Goal: Task Accomplishment & Management: Use online tool/utility

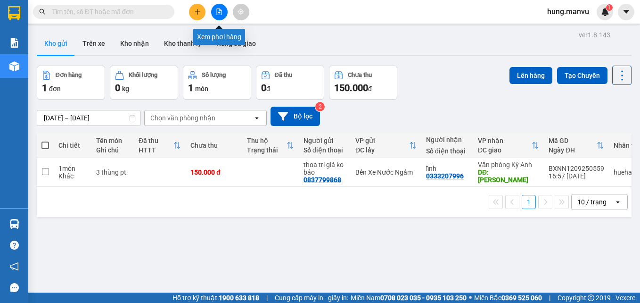
click at [225, 10] on button at bounding box center [219, 12] width 17 height 17
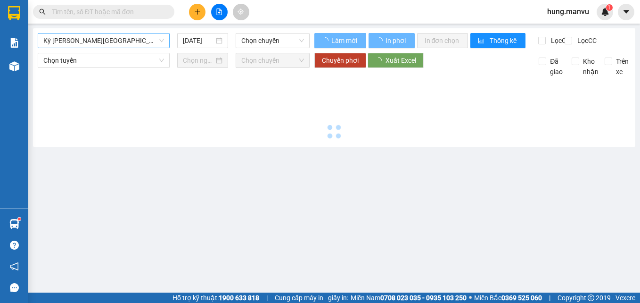
type input "[DATE]"
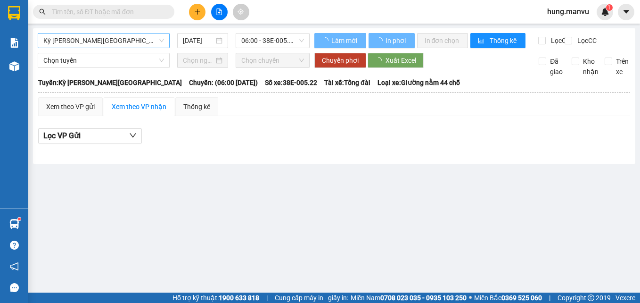
click at [119, 41] on span "Kỳ [PERSON_NAME][GEOGRAPHIC_DATA]" at bounding box center [103, 40] width 121 height 14
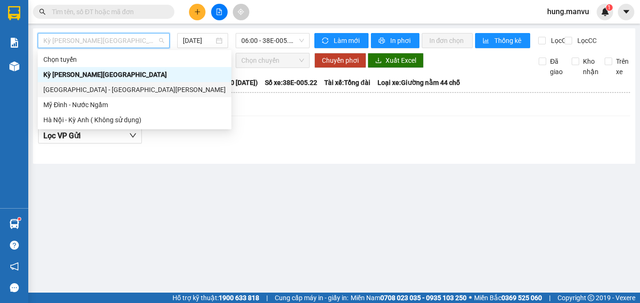
click at [78, 90] on div "[GEOGRAPHIC_DATA] - [GEOGRAPHIC_DATA][PERSON_NAME]" at bounding box center [134, 89] width 182 height 10
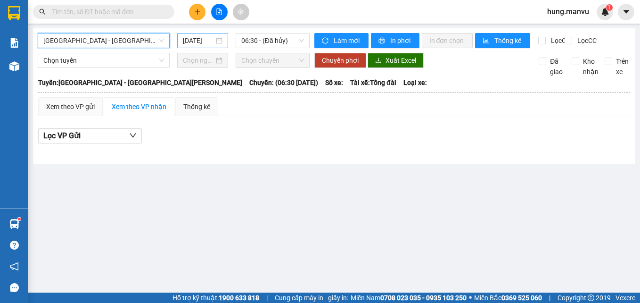
click at [202, 44] on input "[DATE]" at bounding box center [198, 40] width 31 height 10
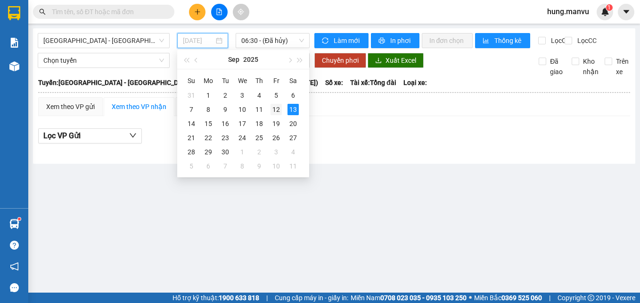
click at [273, 107] on div "12" at bounding box center [276, 109] width 11 height 11
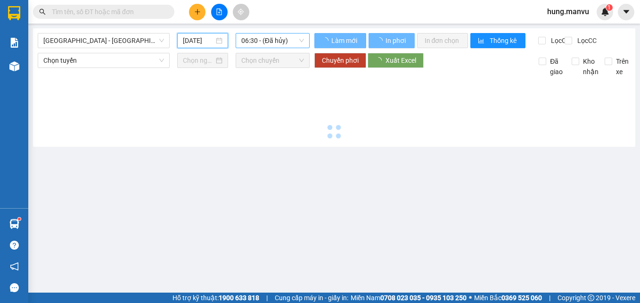
type input "[DATE]"
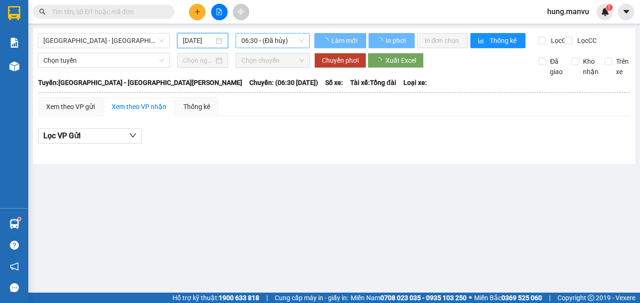
click at [253, 43] on span "06:30 - (Đã hủy)" at bounding box center [272, 40] width 63 height 14
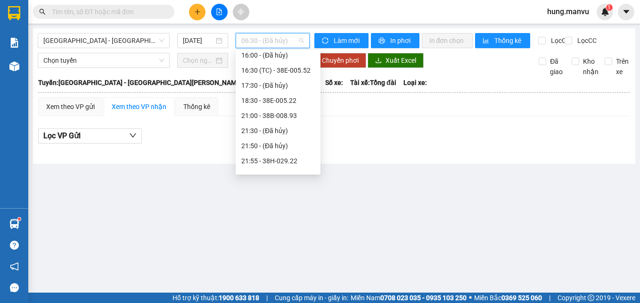
scroll to position [141, 0]
click at [275, 67] on div "16:30 (TC) - 38E-005.52" at bounding box center [278, 69] width 74 height 10
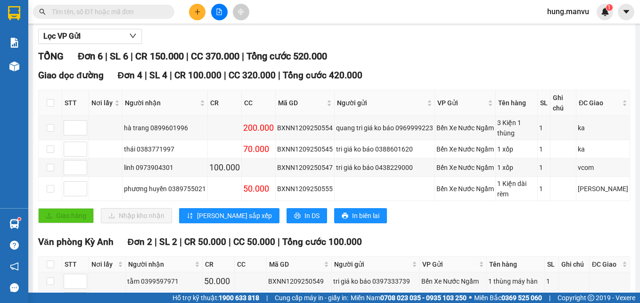
scroll to position [141, 0]
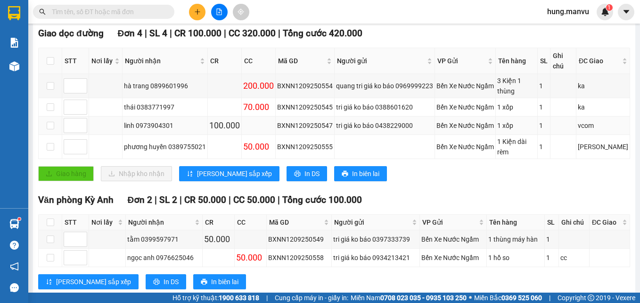
click at [144, 120] on div "linh 0973904301" at bounding box center [165, 125] width 82 height 10
click at [361, 166] on div "Giao hàng Nhập kho nhận Lưu sắp xếp In DS In biên lai" at bounding box center [334, 173] width 592 height 15
click at [165, 234] on div "tằm 0399597971" at bounding box center [164, 239] width 74 height 10
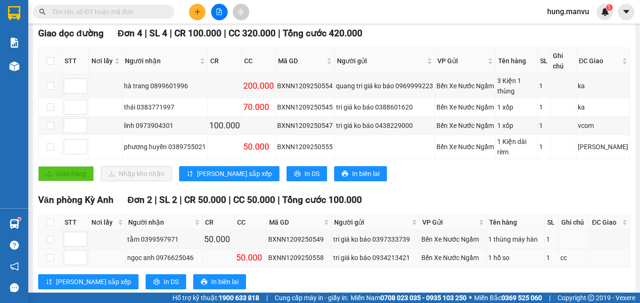
drag, startPoint x: 165, startPoint y: 229, endPoint x: 170, endPoint y: 244, distance: 15.8
click at [170, 252] on div "ngọc anh 0976625046" at bounding box center [164, 257] width 74 height 10
drag, startPoint x: 170, startPoint y: 244, endPoint x: 172, endPoint y: 136, distance: 108.5
click at [172, 141] on div "phương huyền 0389755021" at bounding box center [165, 146] width 82 height 10
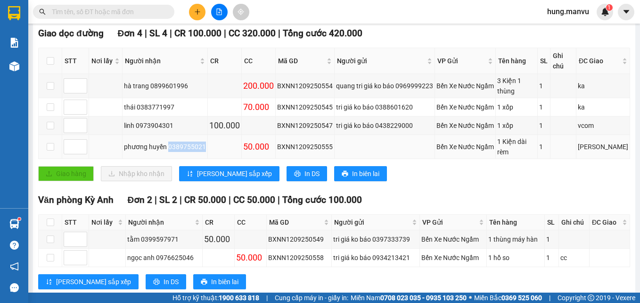
click at [172, 141] on div "phương huyền 0389755021" at bounding box center [165, 146] width 82 height 10
drag, startPoint x: 172, startPoint y: 136, endPoint x: 154, endPoint y: 93, distance: 46.3
click at [154, 98] on td "thái 0383771997" at bounding box center [165, 107] width 85 height 18
drag, startPoint x: 154, startPoint y: 93, endPoint x: 180, endPoint y: 106, distance: 28.9
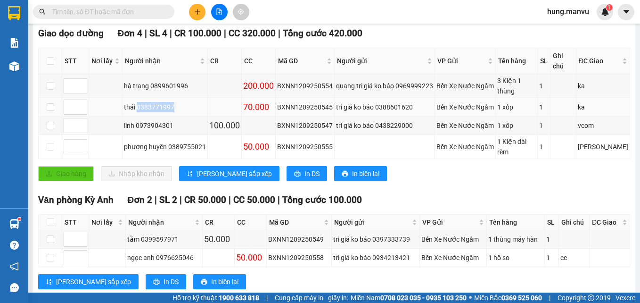
click at [180, 106] on td "thái 0383771997" at bounding box center [165, 107] width 85 height 18
click at [161, 102] on div "thái 0383771997" at bounding box center [165, 107] width 82 height 10
copy div "0383771997"
click at [149, 15] on input "text" at bounding box center [107, 12] width 111 height 10
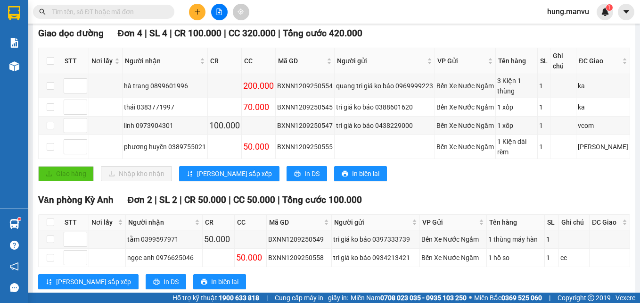
paste input "0383771997"
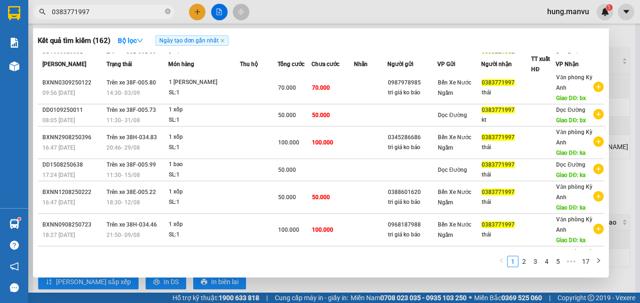
scroll to position [0, 0]
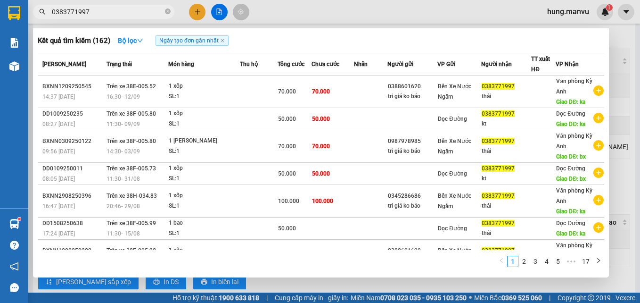
type input "0383771997"
click at [389, 17] on div at bounding box center [320, 151] width 640 height 303
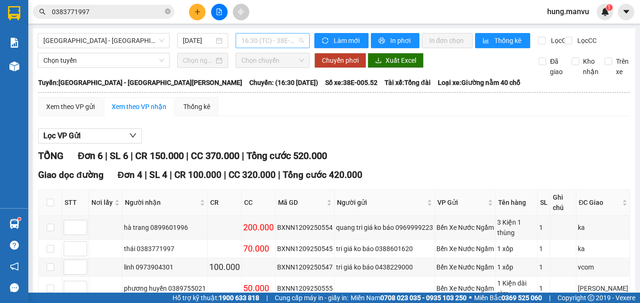
click at [251, 41] on span "16:30 (TC) - 38E-005.52" at bounding box center [272, 40] width 63 height 14
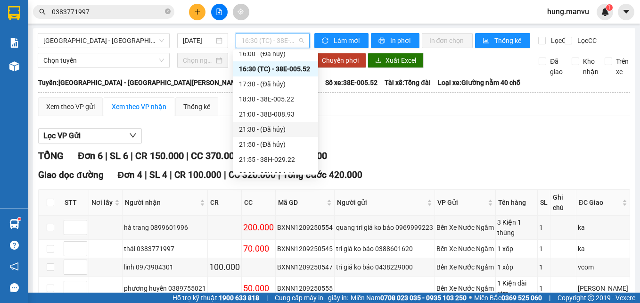
scroll to position [151, 0]
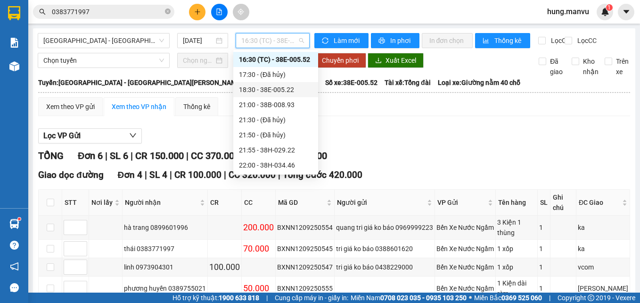
click at [287, 88] on div "18:30 - 38E-005.22" at bounding box center [276, 89] width 74 height 10
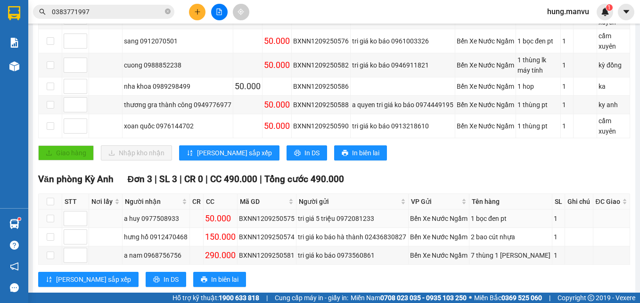
scroll to position [236, 0]
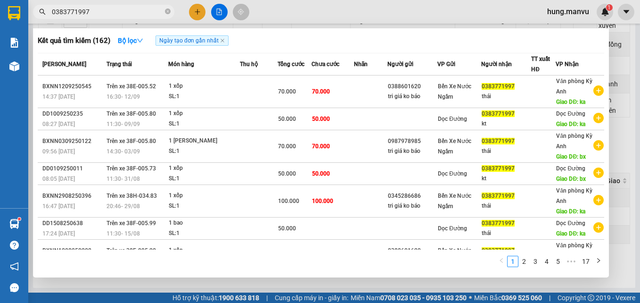
click at [90, 11] on input "0383771997" at bounding box center [107, 12] width 111 height 10
click at [89, 12] on input "0383771997" at bounding box center [107, 12] width 111 height 10
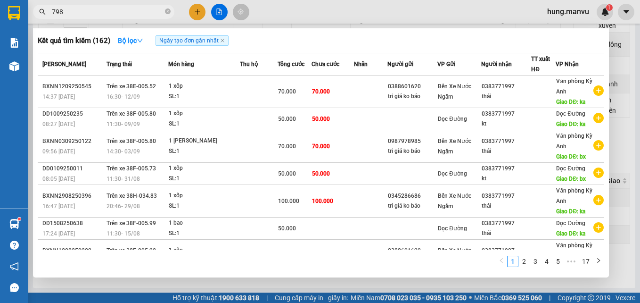
type input "7980"
